Goal: Check status: Check status

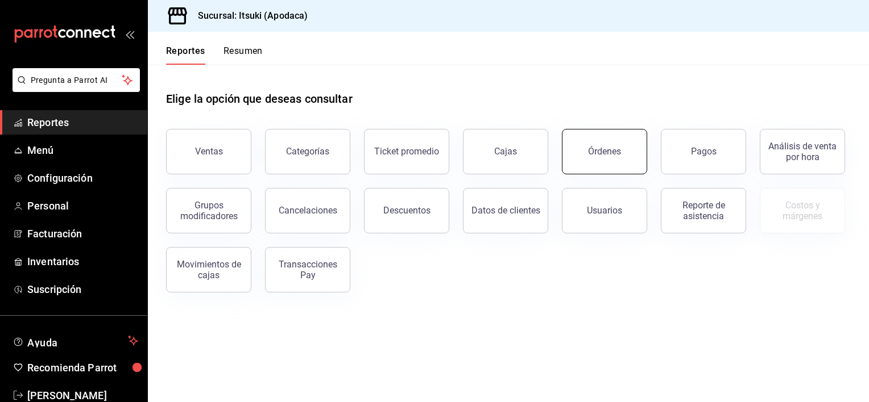
click at [603, 144] on button "Órdenes" at bounding box center [604, 151] width 85 height 45
